Goal: Information Seeking & Learning: Check status

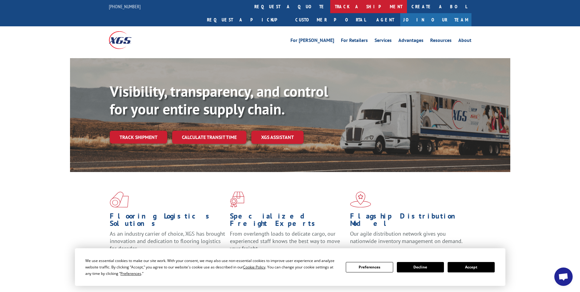
click at [330, 5] on link "track a shipment" at bounding box center [368, 6] width 77 height 13
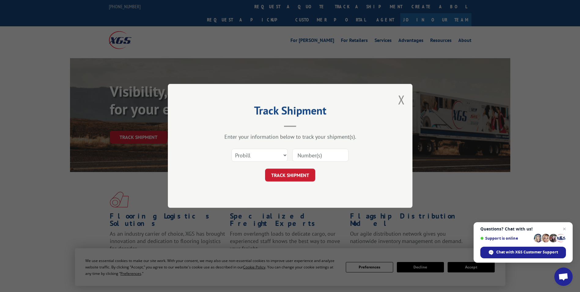
click at [311, 154] on input at bounding box center [320, 155] width 56 height 13
paste input "17691816"
type input "17691816"
click at [287, 176] on button "TRACK SHIPMENT" at bounding box center [290, 175] width 50 height 13
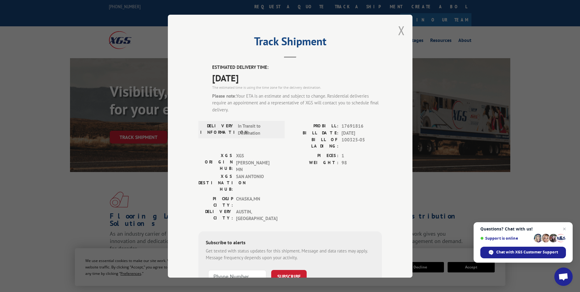
click at [400, 31] on button "Close modal" at bounding box center [401, 30] width 7 height 16
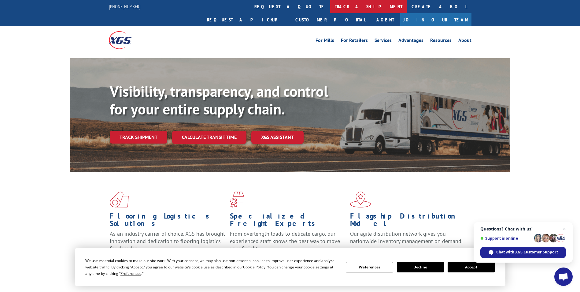
click at [330, 7] on link "track a shipment" at bounding box center [368, 6] width 77 height 13
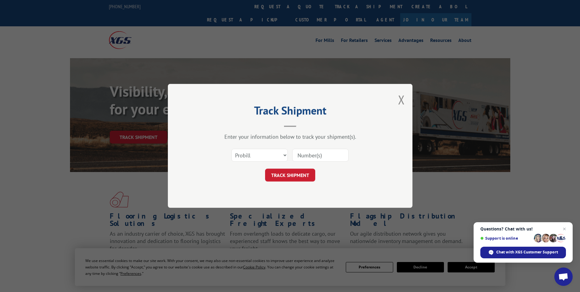
click at [327, 154] on input at bounding box center [320, 155] width 56 height 13
type input "17691816"
click button "TRACK SHIPMENT" at bounding box center [290, 175] width 50 height 13
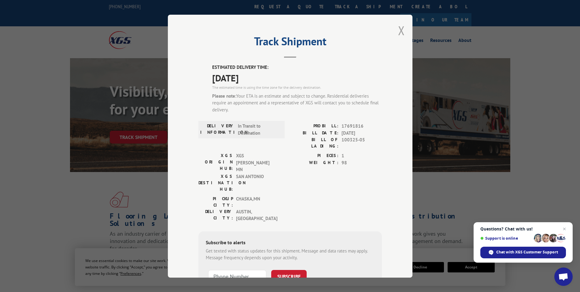
click at [399, 30] on button "Close modal" at bounding box center [401, 30] width 7 height 16
